Goal: Use online tool/utility: Utilize a website feature to perform a specific function

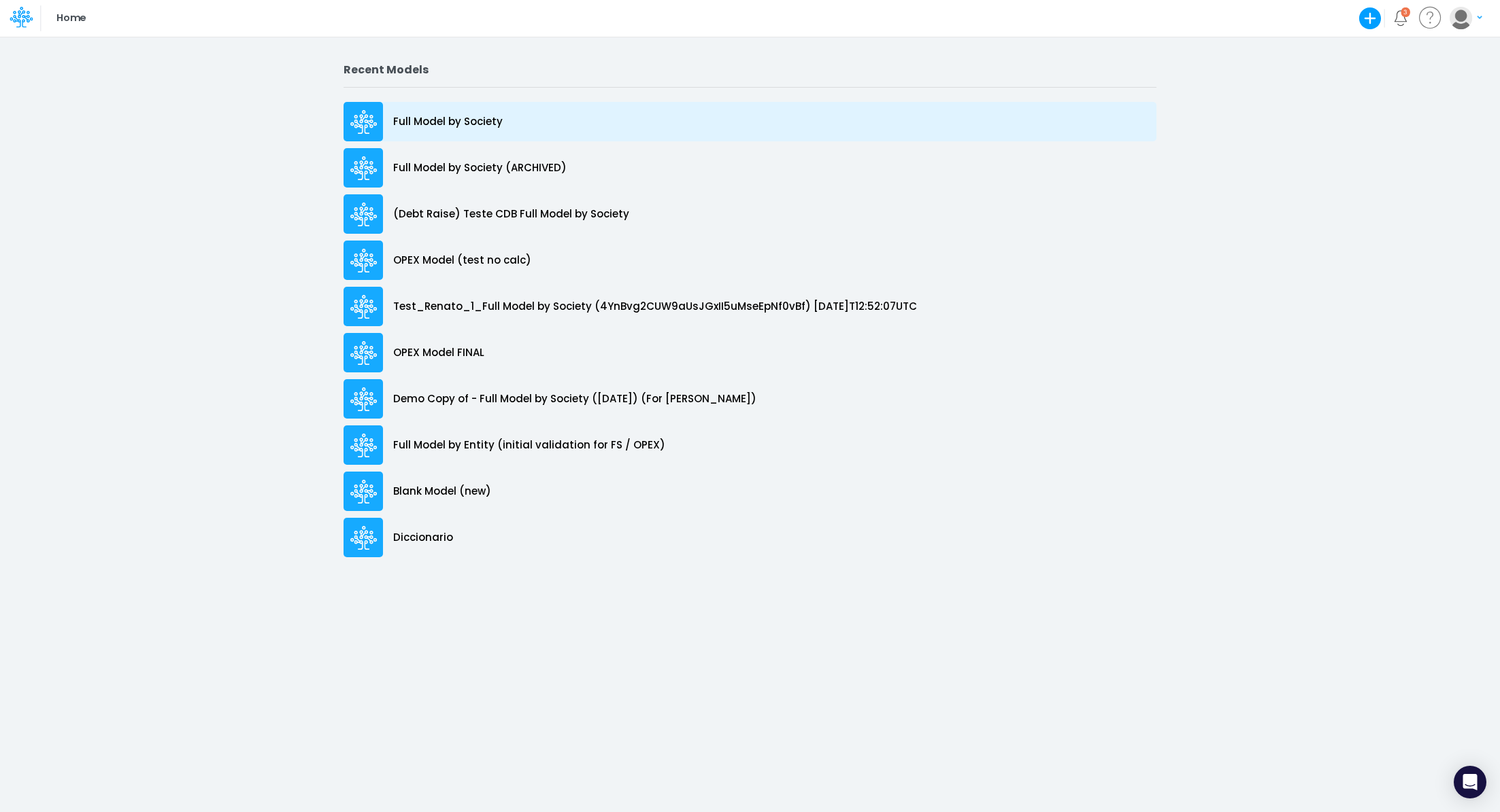
click at [473, 130] on div "Full Model by Society" at bounding box center [750, 121] width 812 height 40
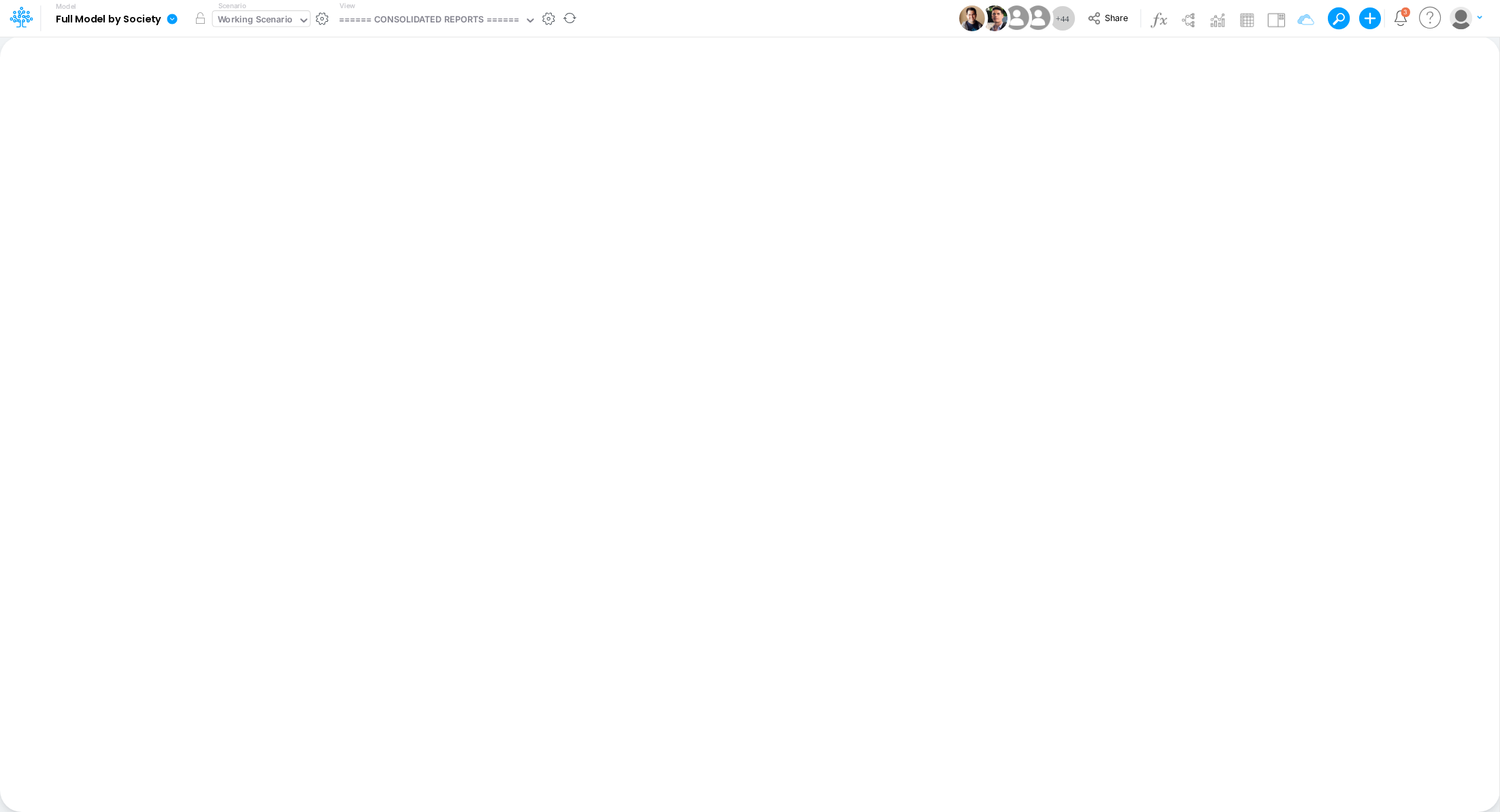
click at [260, 26] on div "Working Scenario" at bounding box center [255, 21] width 75 height 16
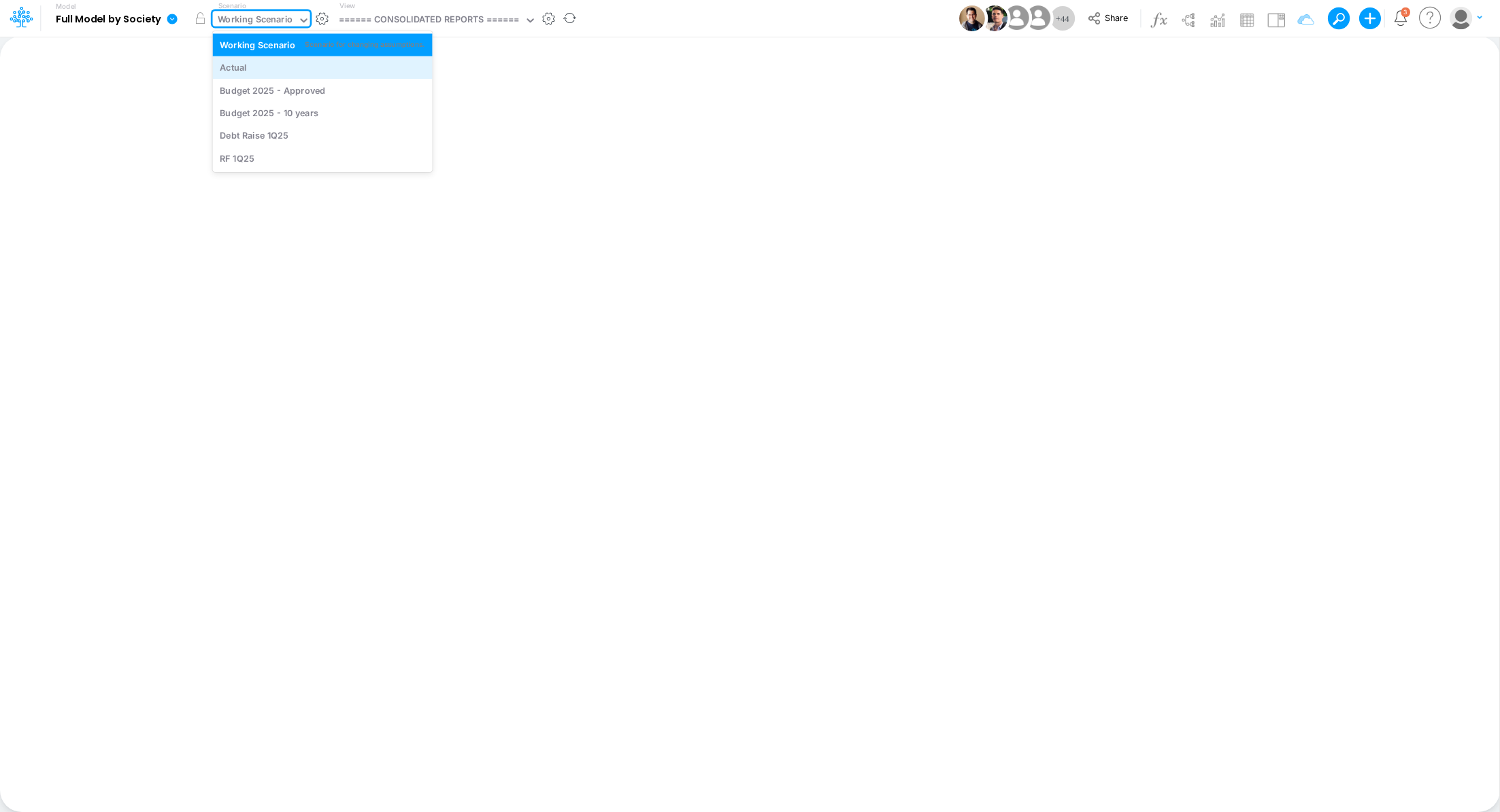
click at [258, 69] on div "Actual" at bounding box center [322, 68] width 206 height 13
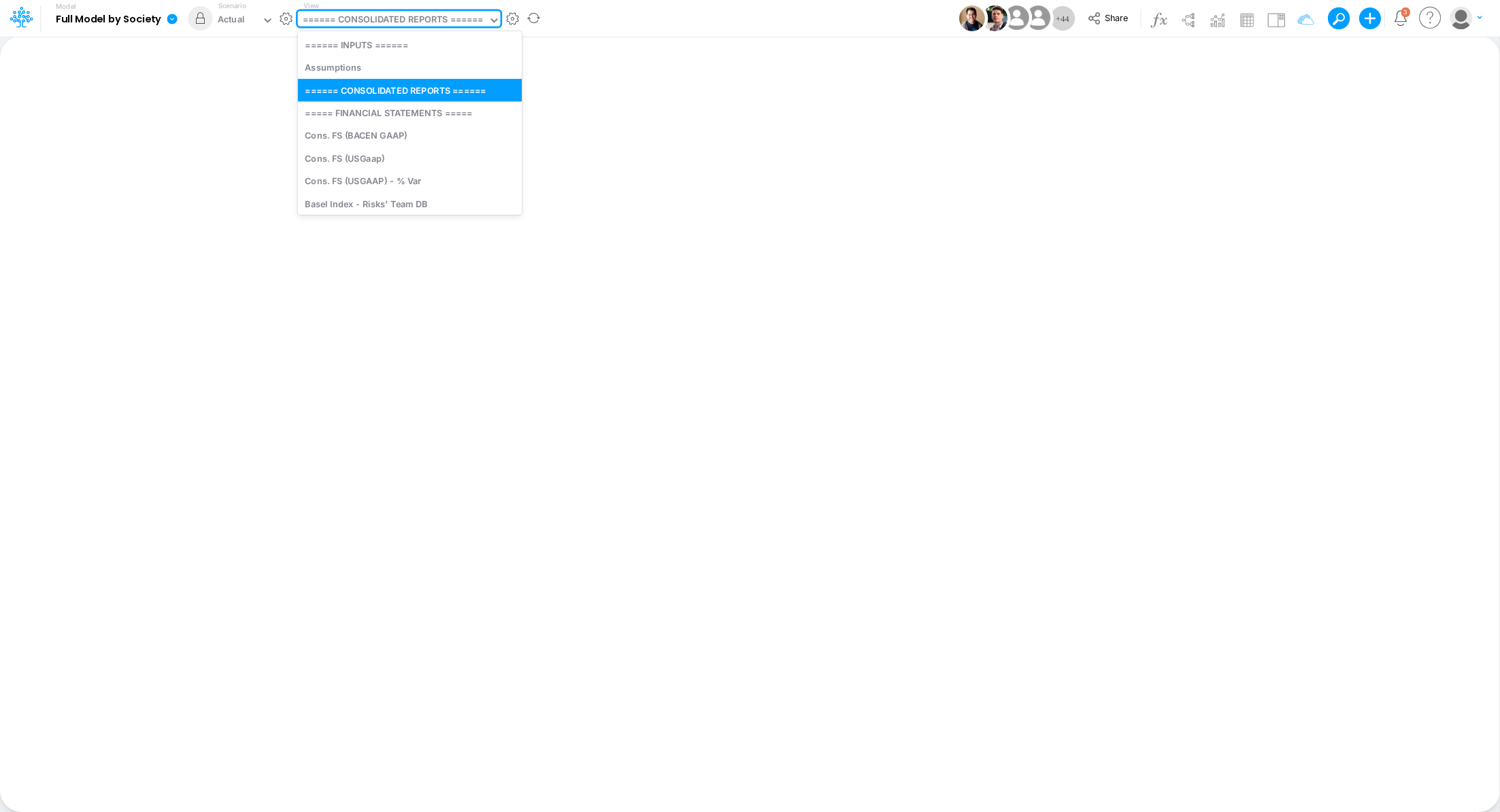
click at [352, 22] on div "====== CONSOLIDATED REPORTS ======" at bounding box center [393, 21] width 181 height 16
click at [388, 154] on div "Cons. FS (USGaap)" at bounding box center [409, 158] width 224 height 22
type input "Consolidated FS - USGAAP"
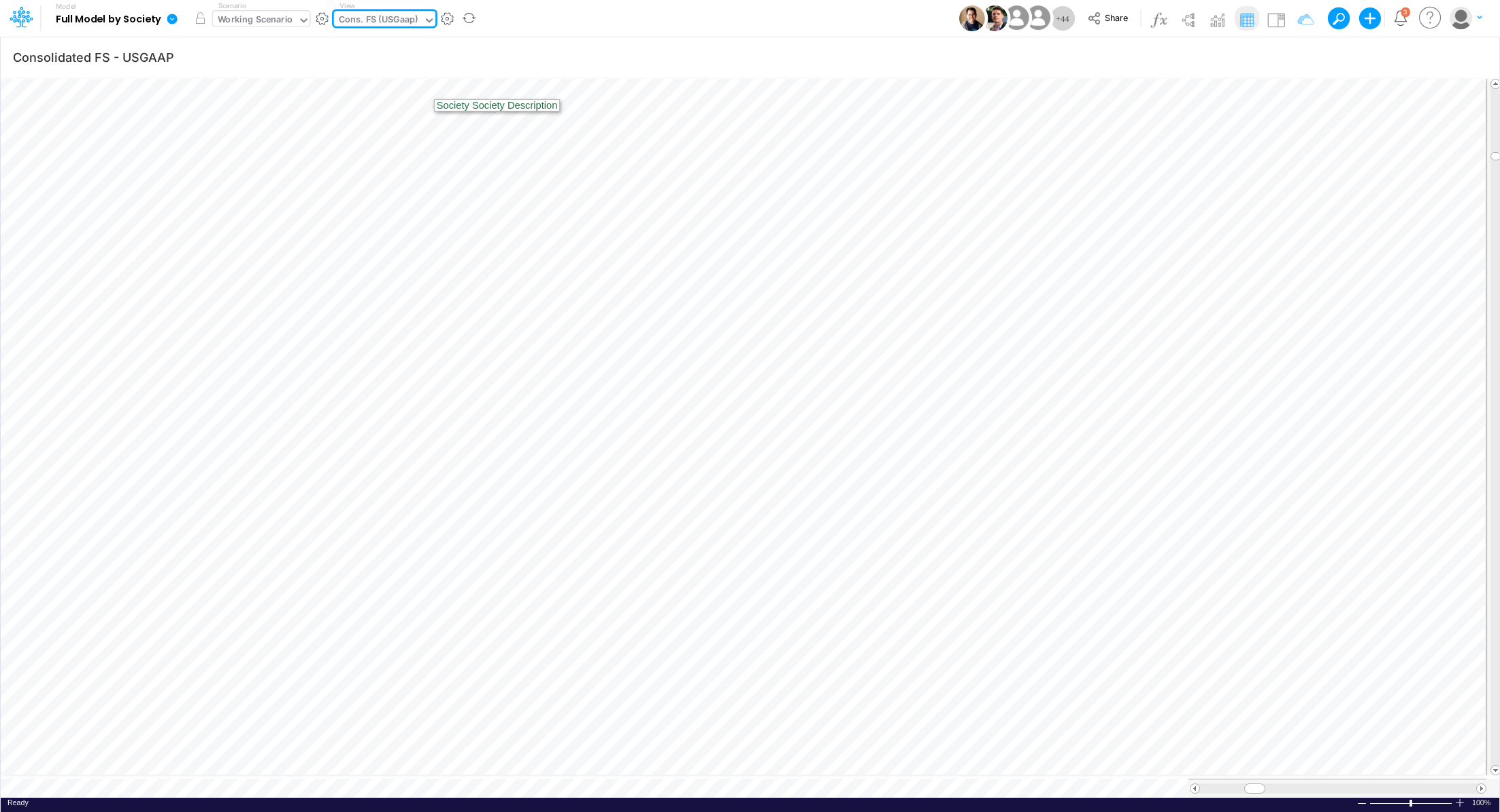
click at [256, 20] on div "Working Scenario" at bounding box center [255, 21] width 75 height 16
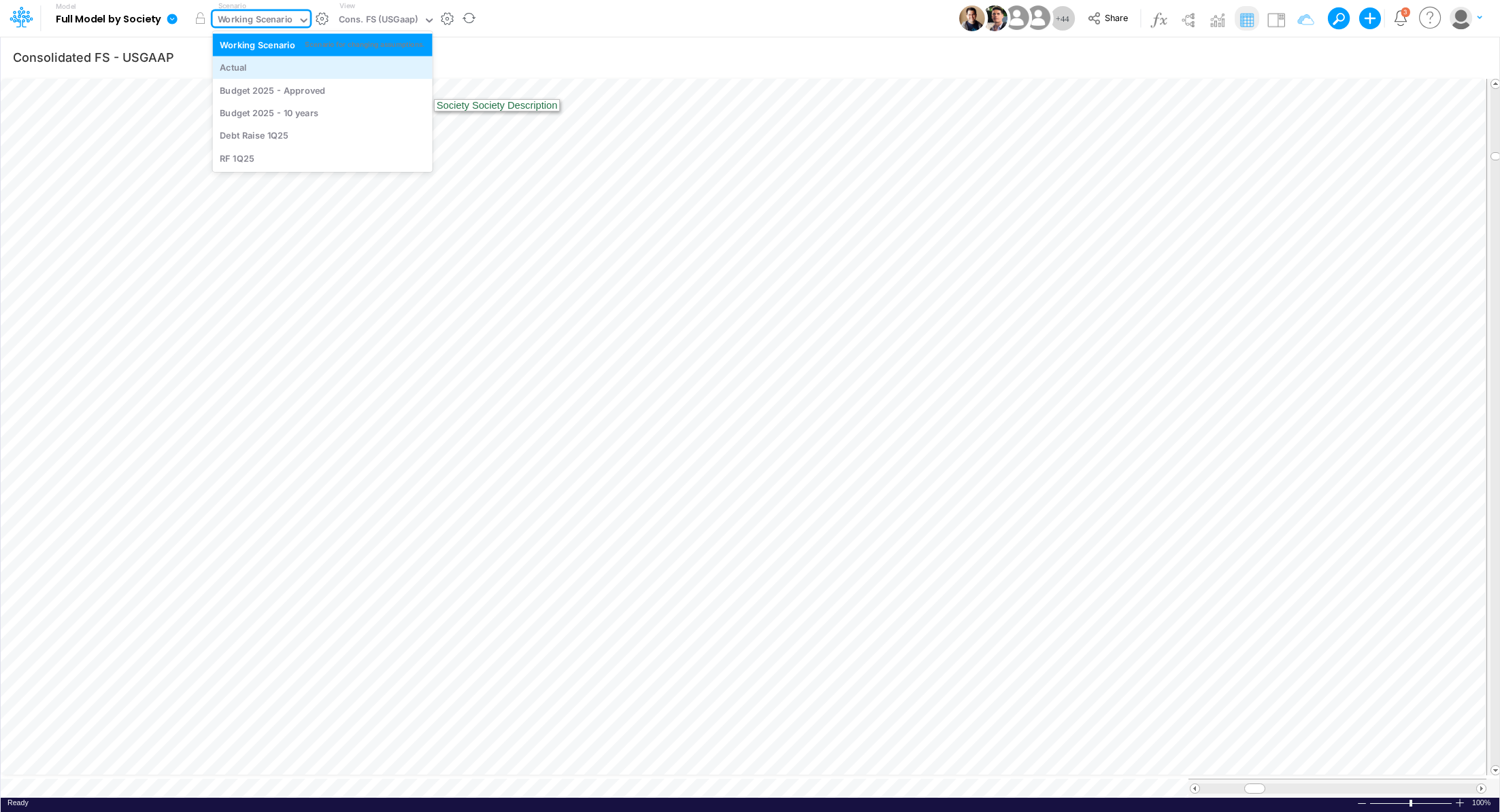
click at [258, 63] on div "Actual" at bounding box center [322, 68] width 206 height 13
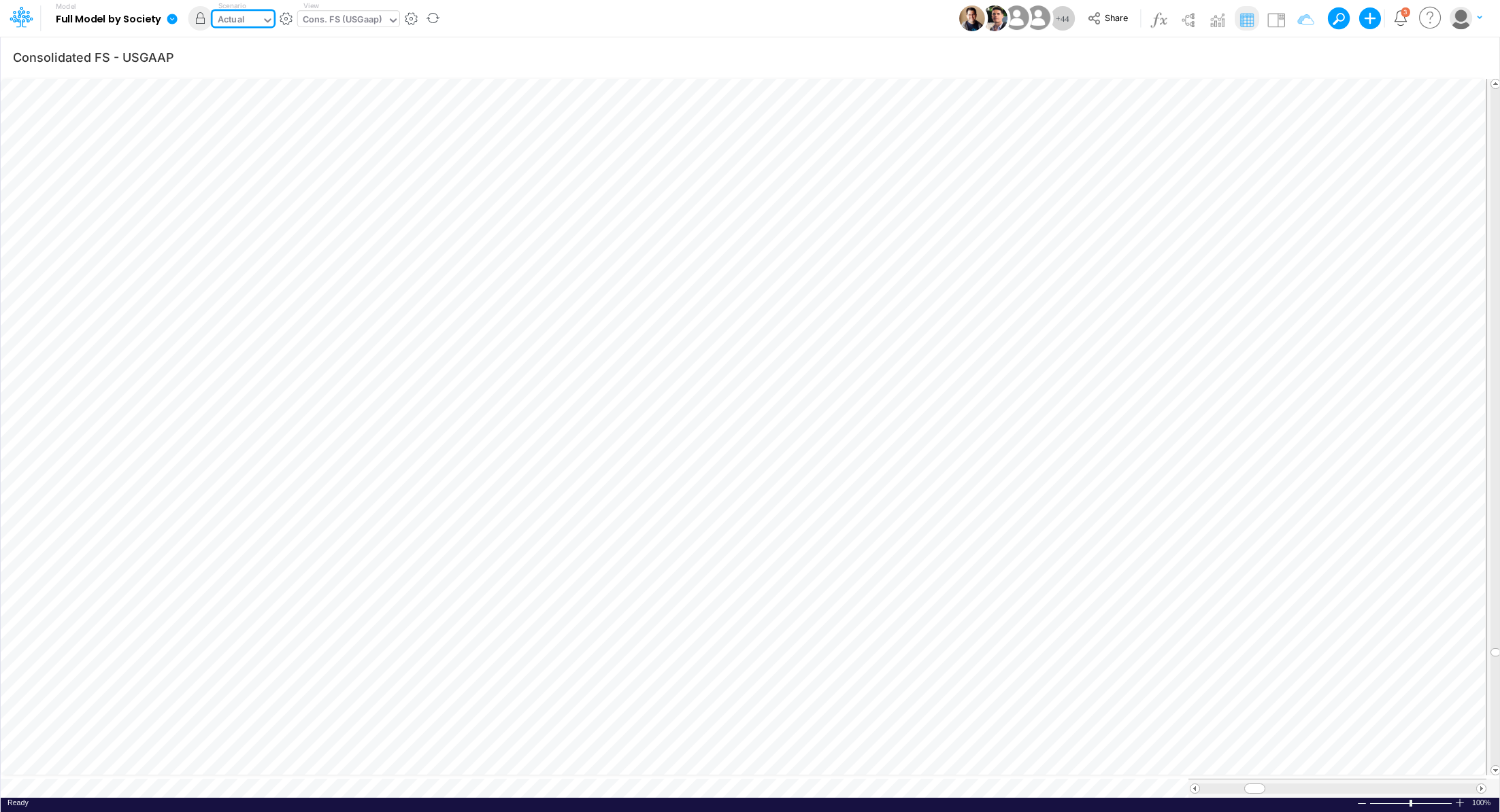
click at [336, 25] on div "Cons. FS (USGaap)" at bounding box center [342, 21] width 79 height 16
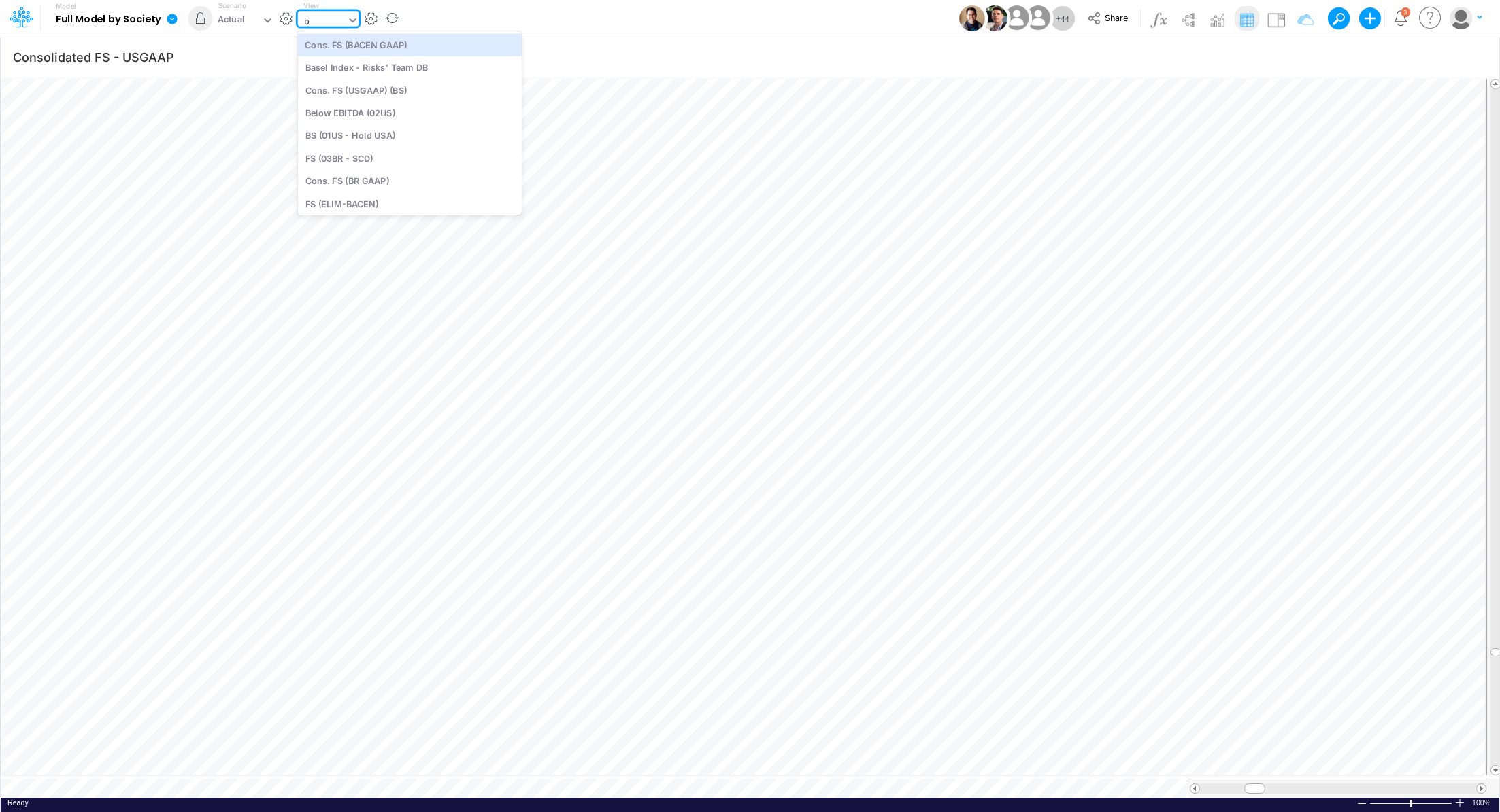
type input "bs"
click at [351, 50] on div "Cons. FS (USGAAP) (BS)" at bounding box center [389, 44] width 183 height 22
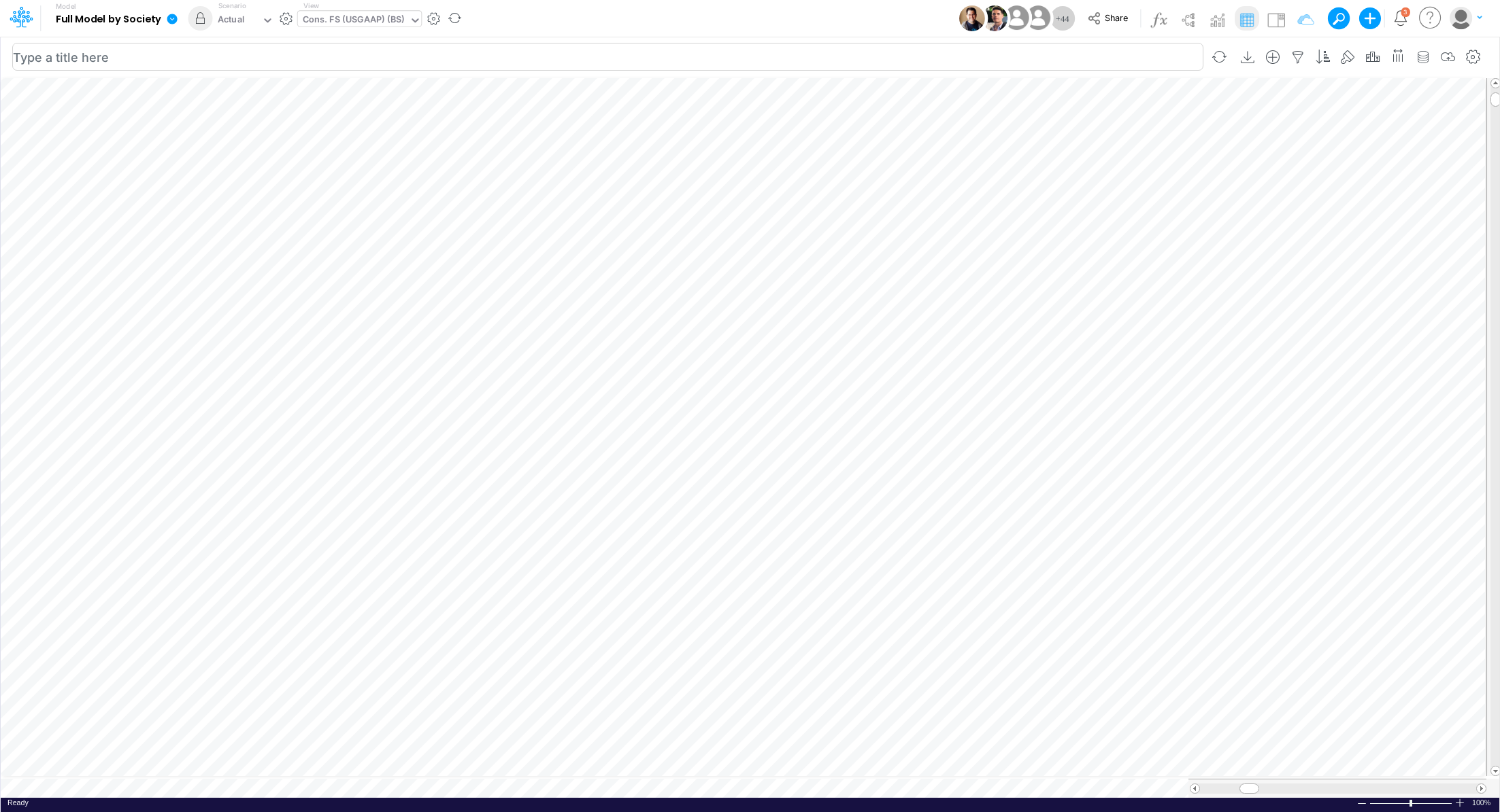
scroll to position [6, 2]
click at [316, 781] on div "Paste Cut Copy AutoFill 0 Ready 100% Sum: null Max: null Min: null Numerical Co…" at bounding box center [750, 437] width 1498 height 722
type input "Consolidated FS - USGAAP"
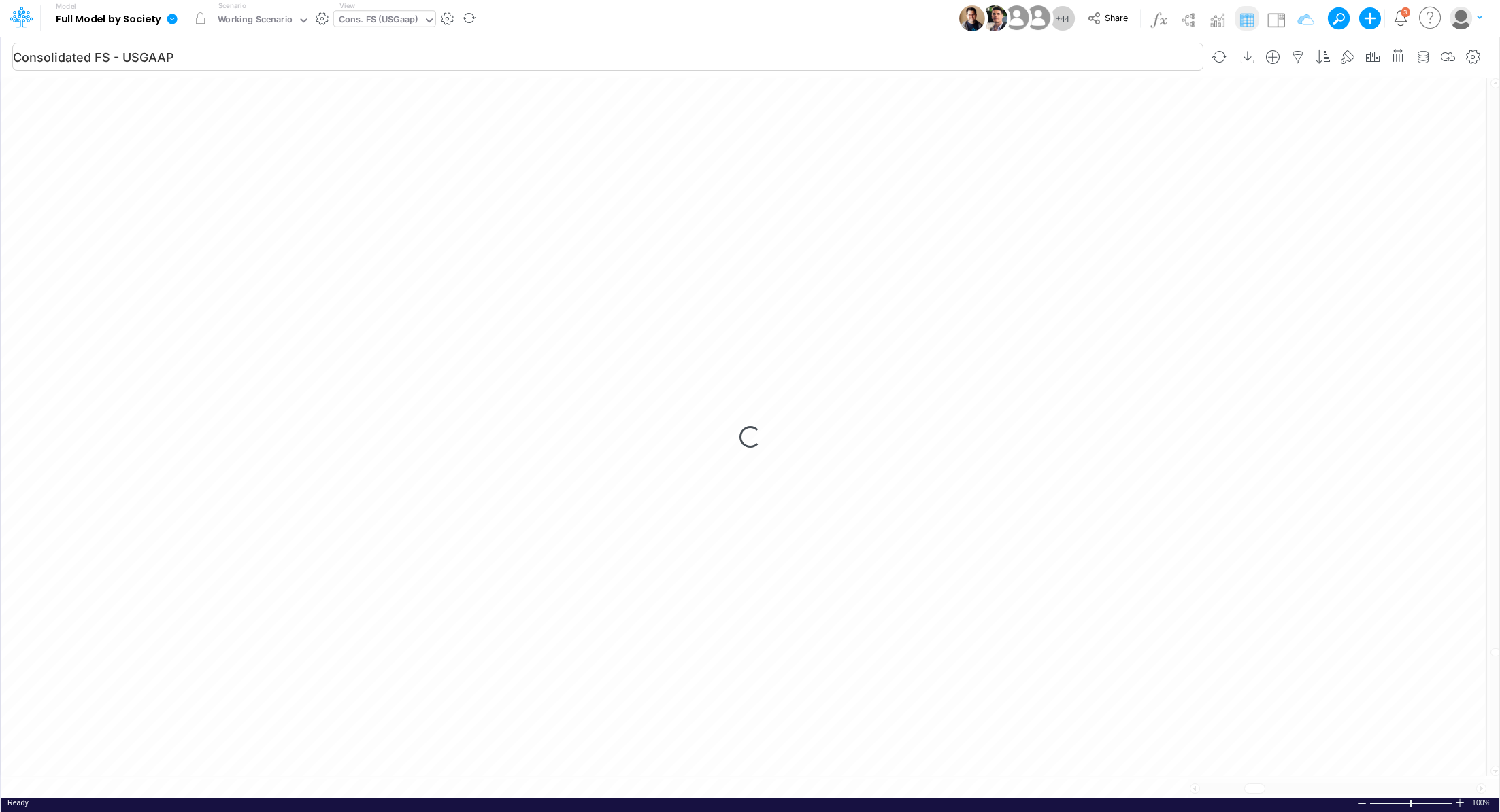
scroll to position [6, 0]
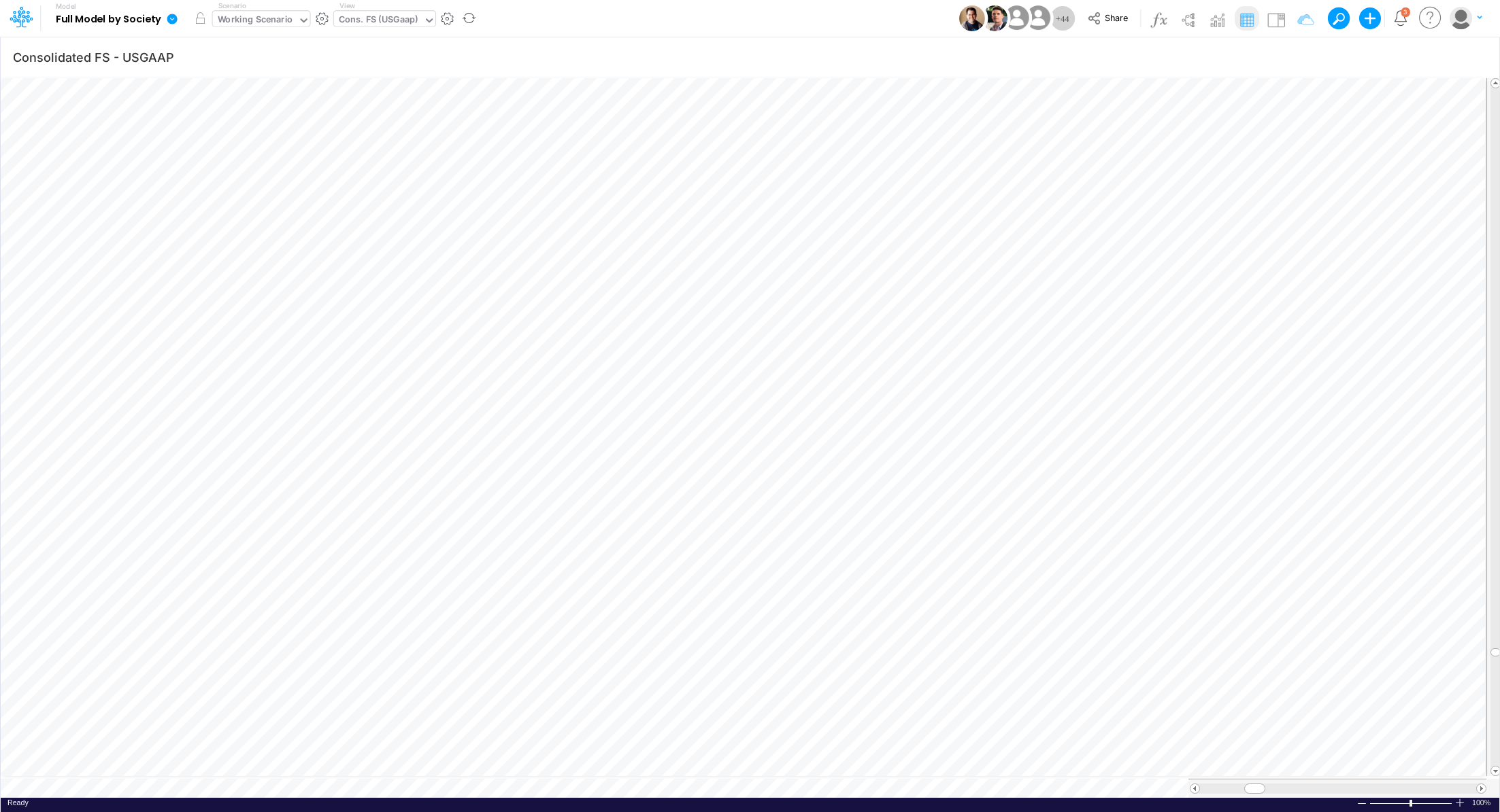
click at [280, 15] on div "Working Scenario" at bounding box center [255, 21] width 75 height 16
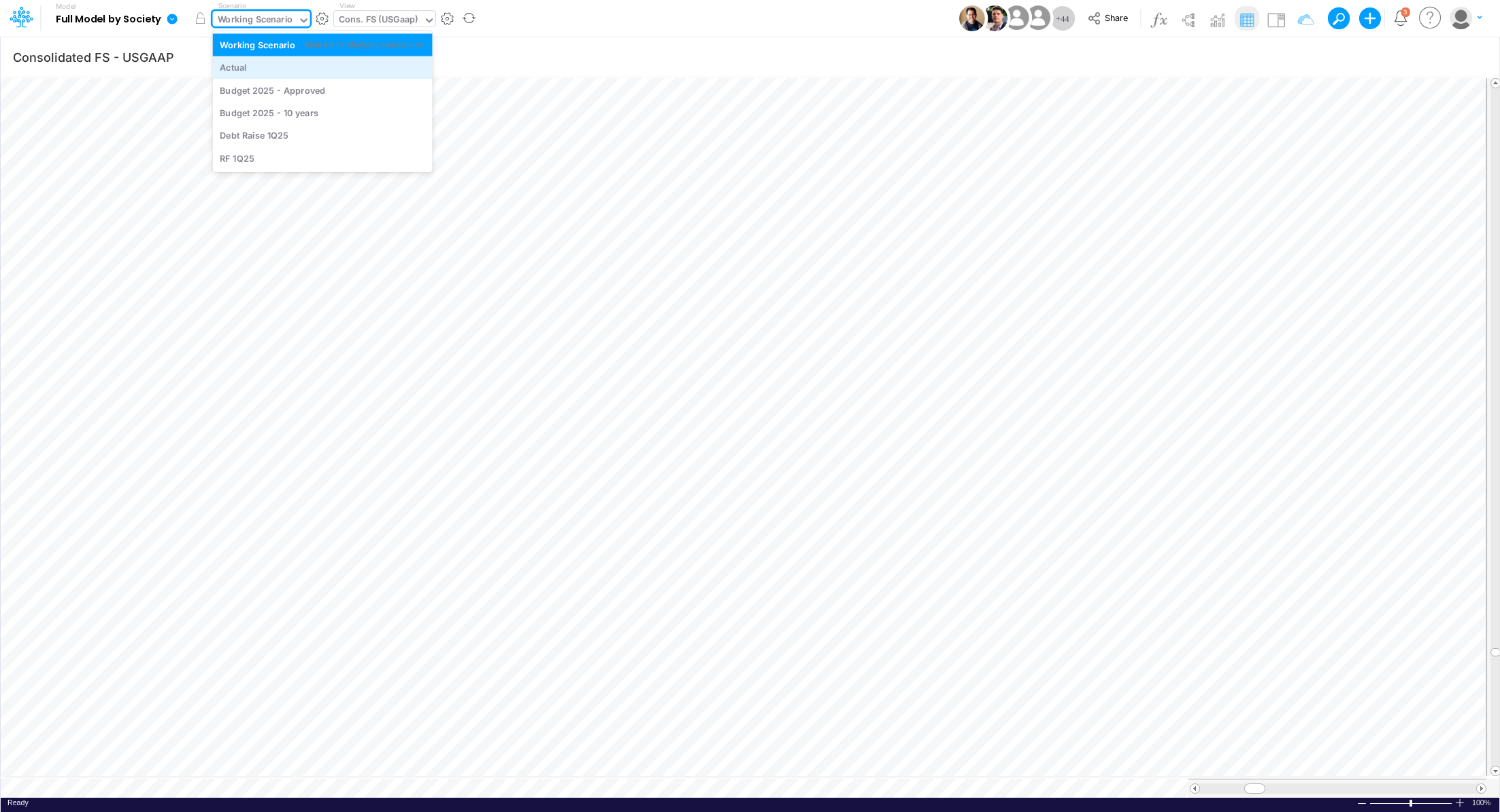
click at [272, 71] on div "Actual" at bounding box center [322, 68] width 206 height 13
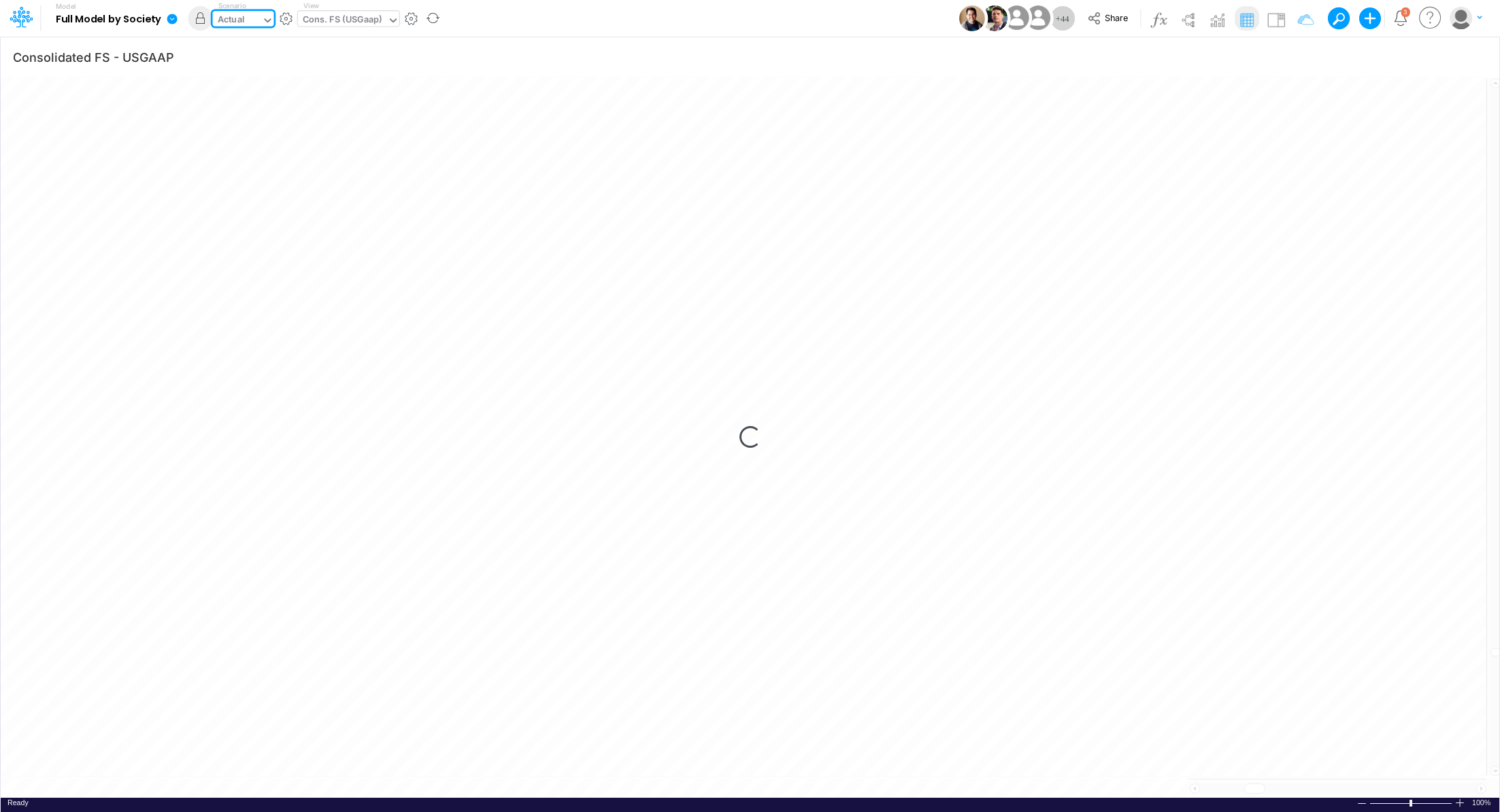
click at [263, 15] on icon at bounding box center [268, 20] width 12 height 12
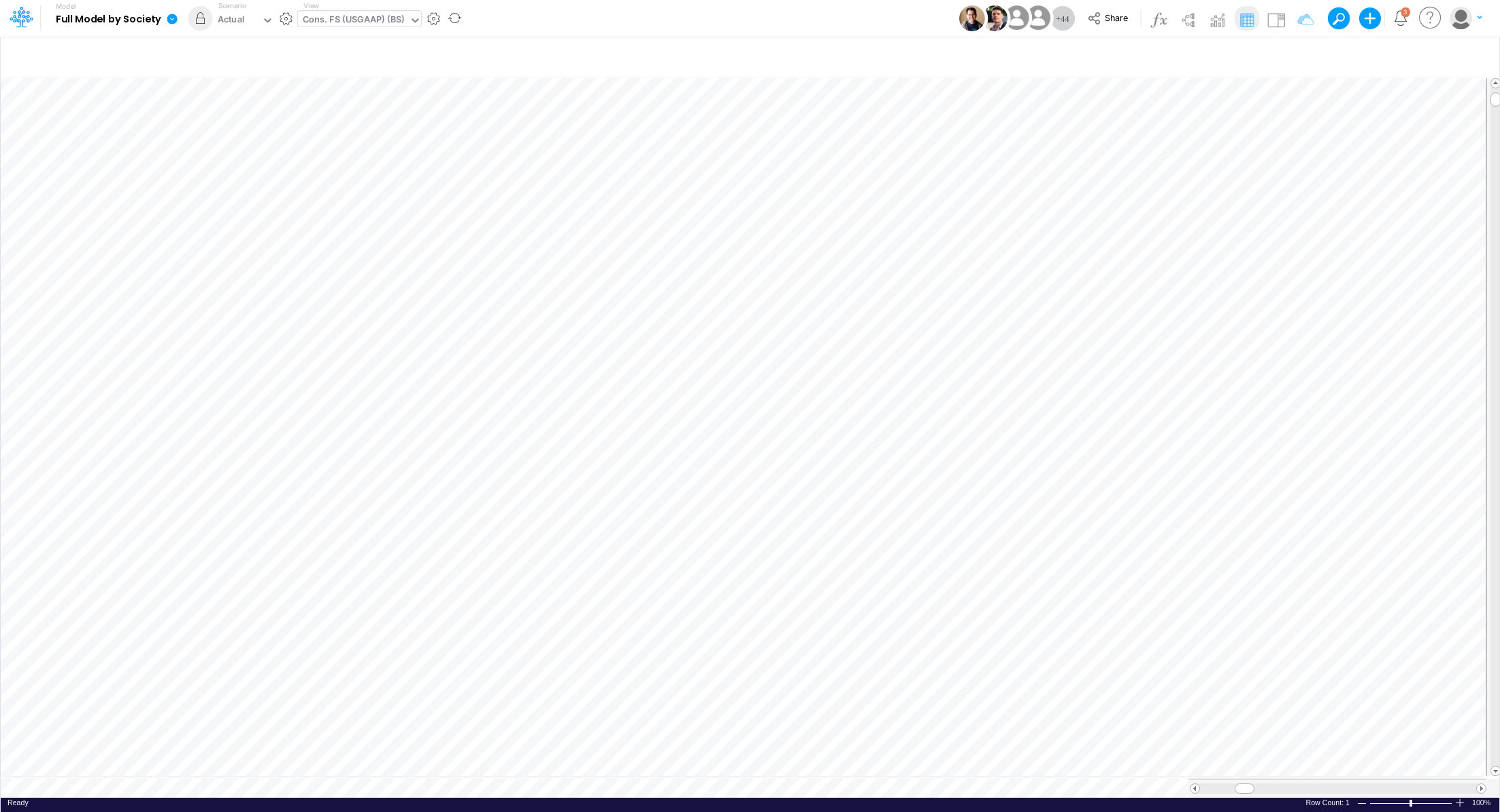
scroll to position [6, 2]
click at [317, 297] on icon "button" at bounding box center [321, 292] width 21 height 14
select select "field"
select select "Number"
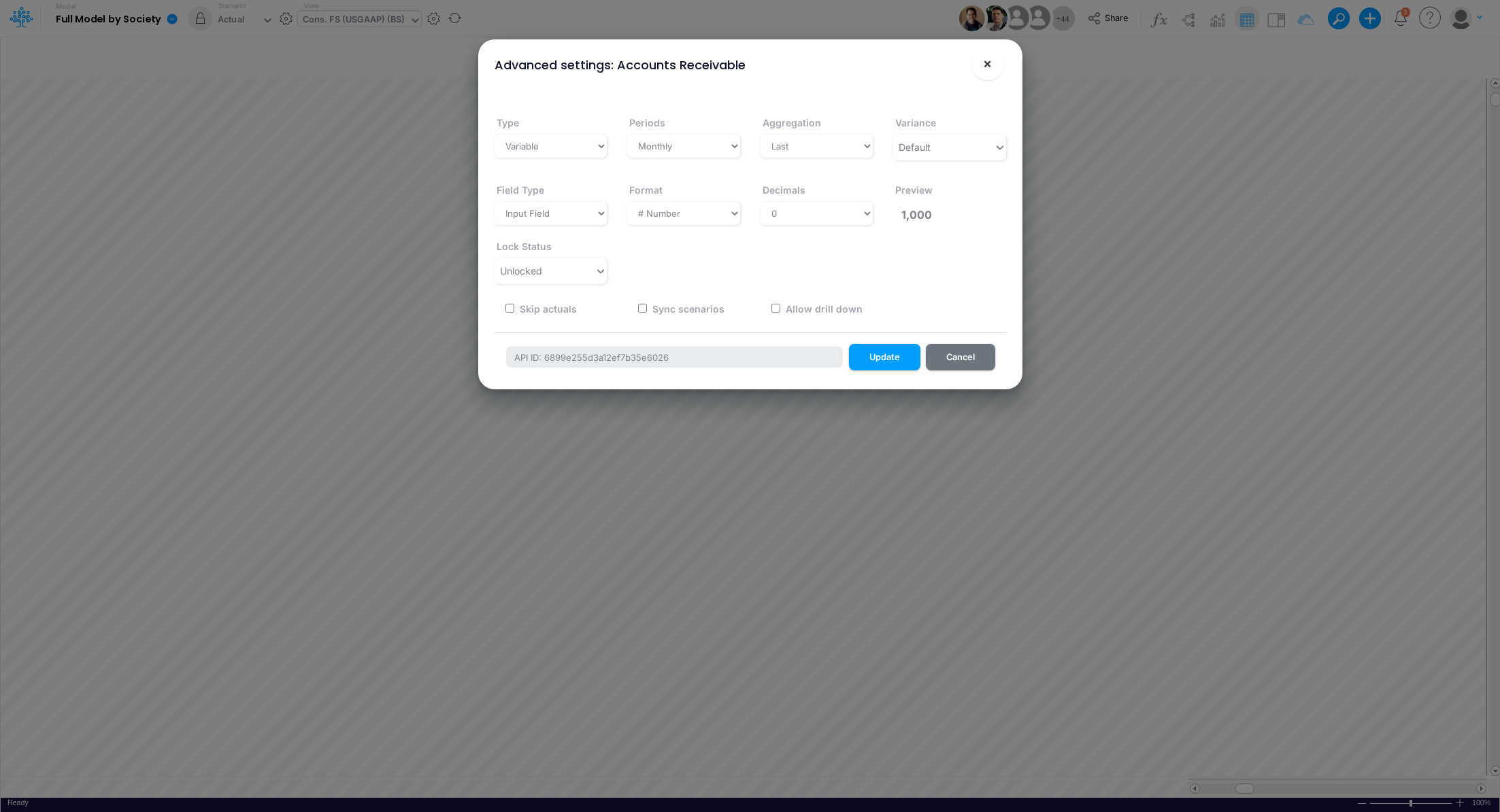
click at [988, 64] on span "×" at bounding box center [987, 64] width 9 height 17
